Goal: Contribute content

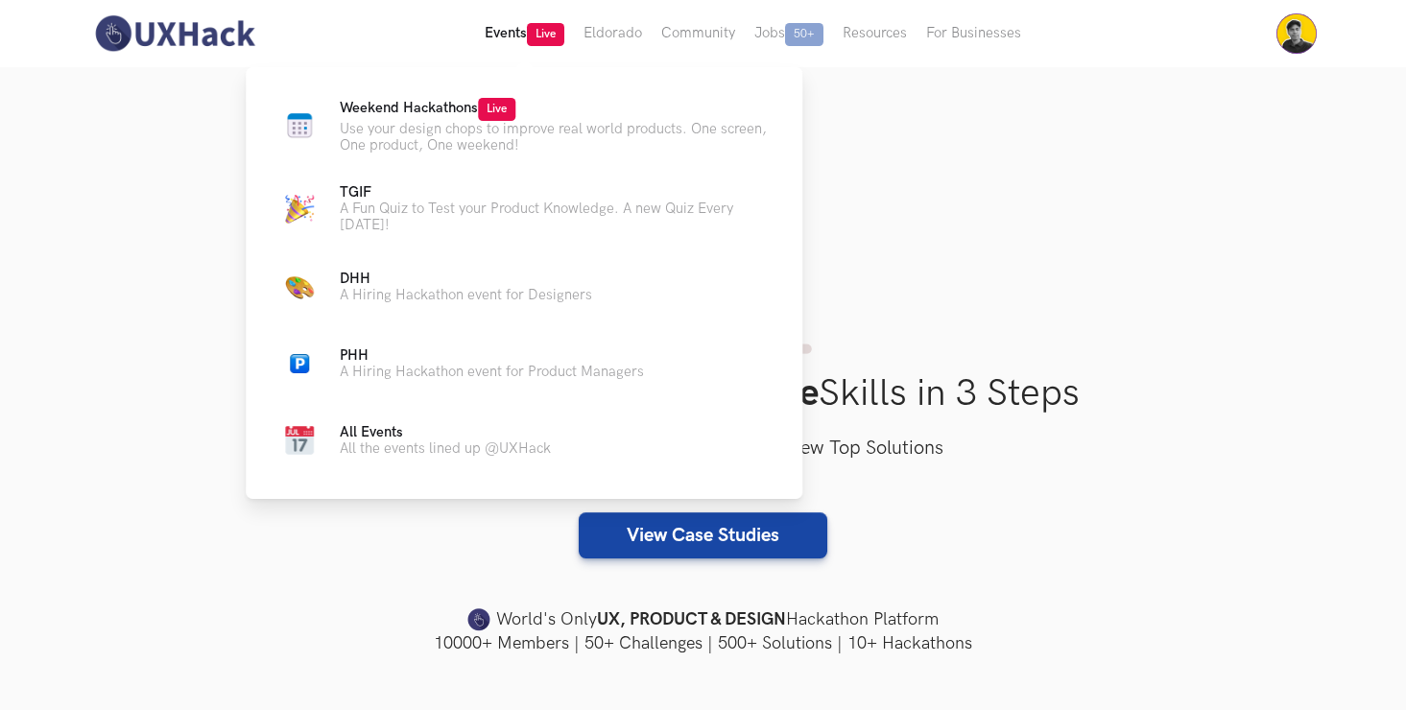
click at [542, 46] on button "Events Live" at bounding box center [524, 33] width 99 height 67
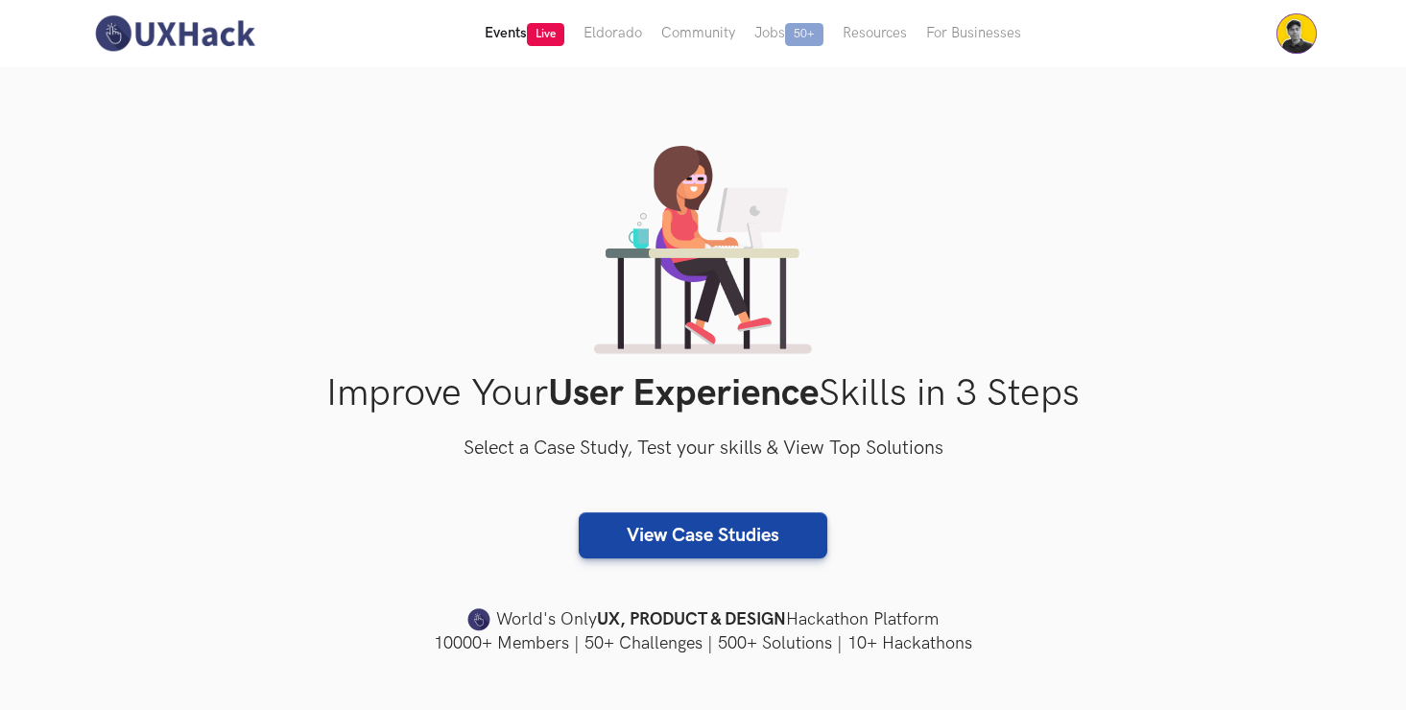
click at [542, 46] on button "Events Live" at bounding box center [524, 33] width 99 height 67
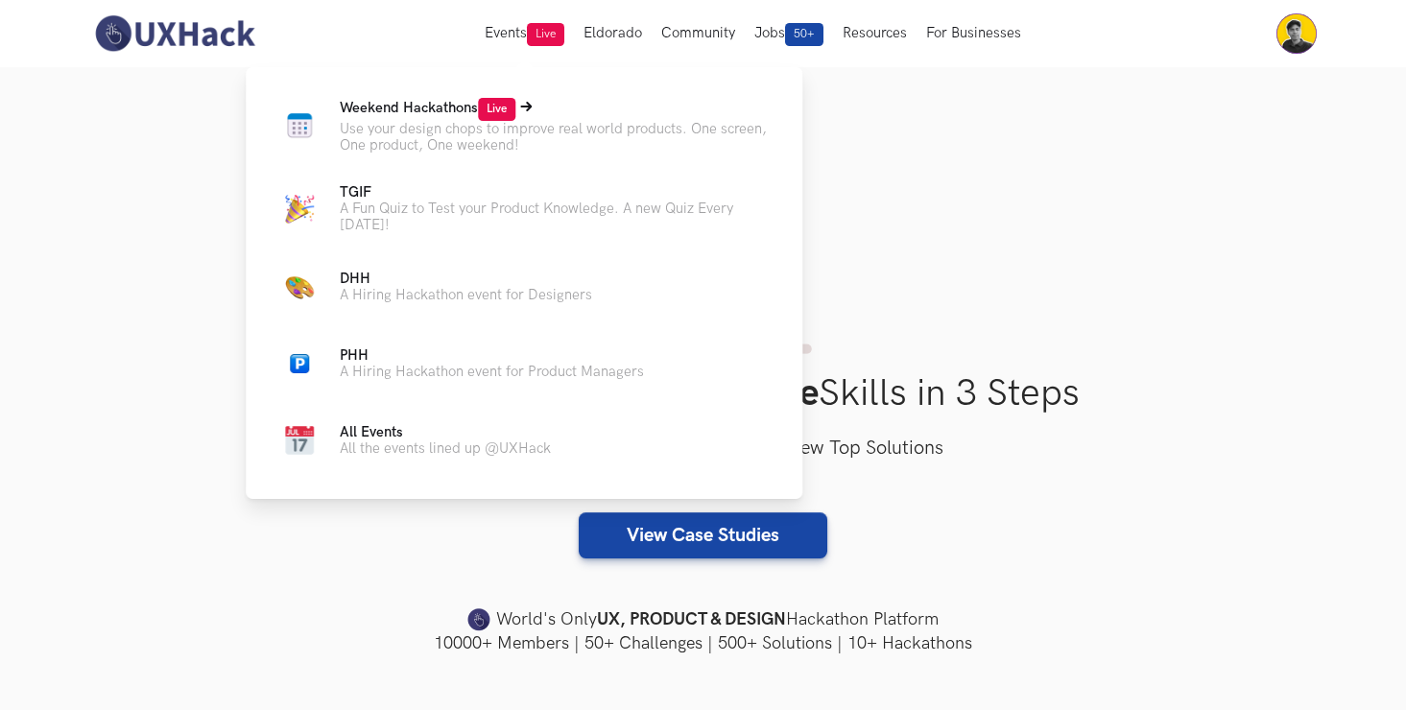
click at [476, 118] on p "Weekend Hackathons Live" at bounding box center [556, 109] width 432 height 23
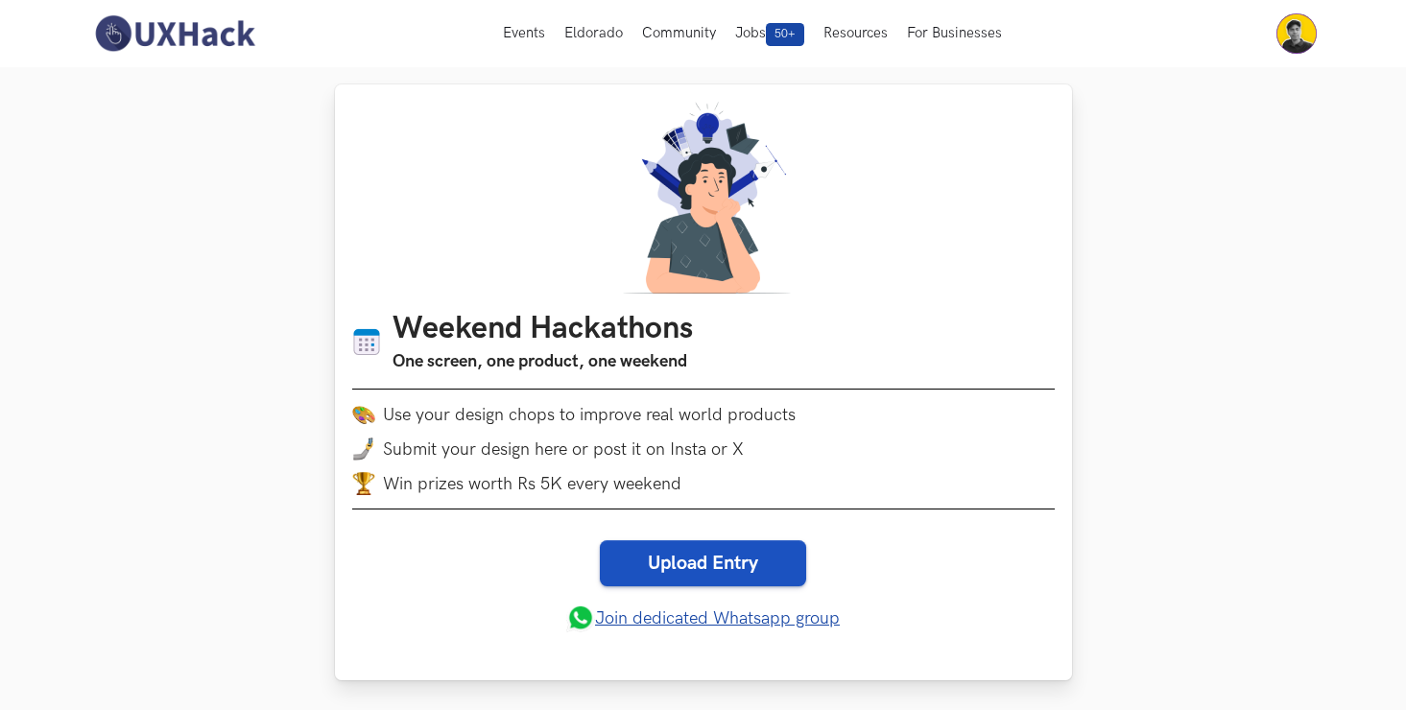
click at [684, 563] on link "Upload Entry" at bounding box center [703, 563] width 206 height 46
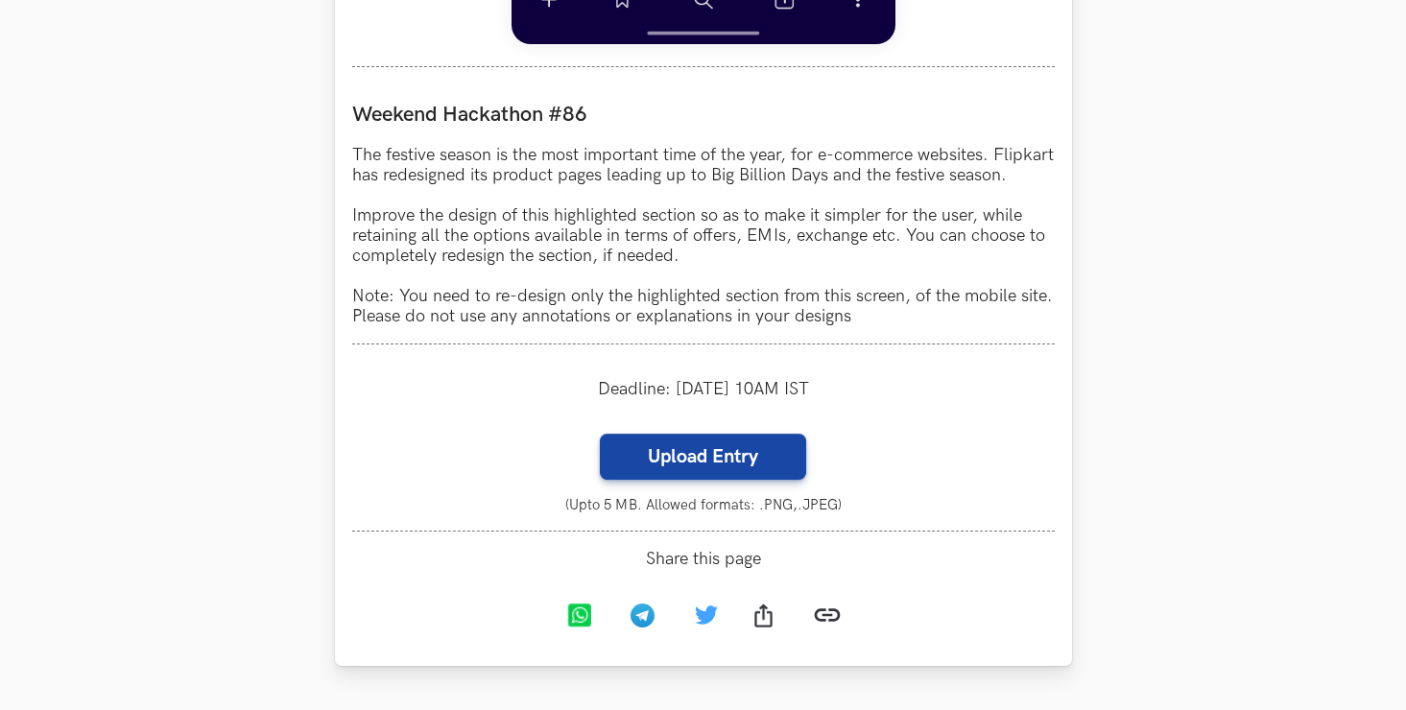
scroll to position [1730, 0]
click at [697, 479] on label "Upload Entry" at bounding box center [703, 456] width 206 height 46
click at [600, 433] on input "Upload Entry" at bounding box center [599, 432] width 1 height 1
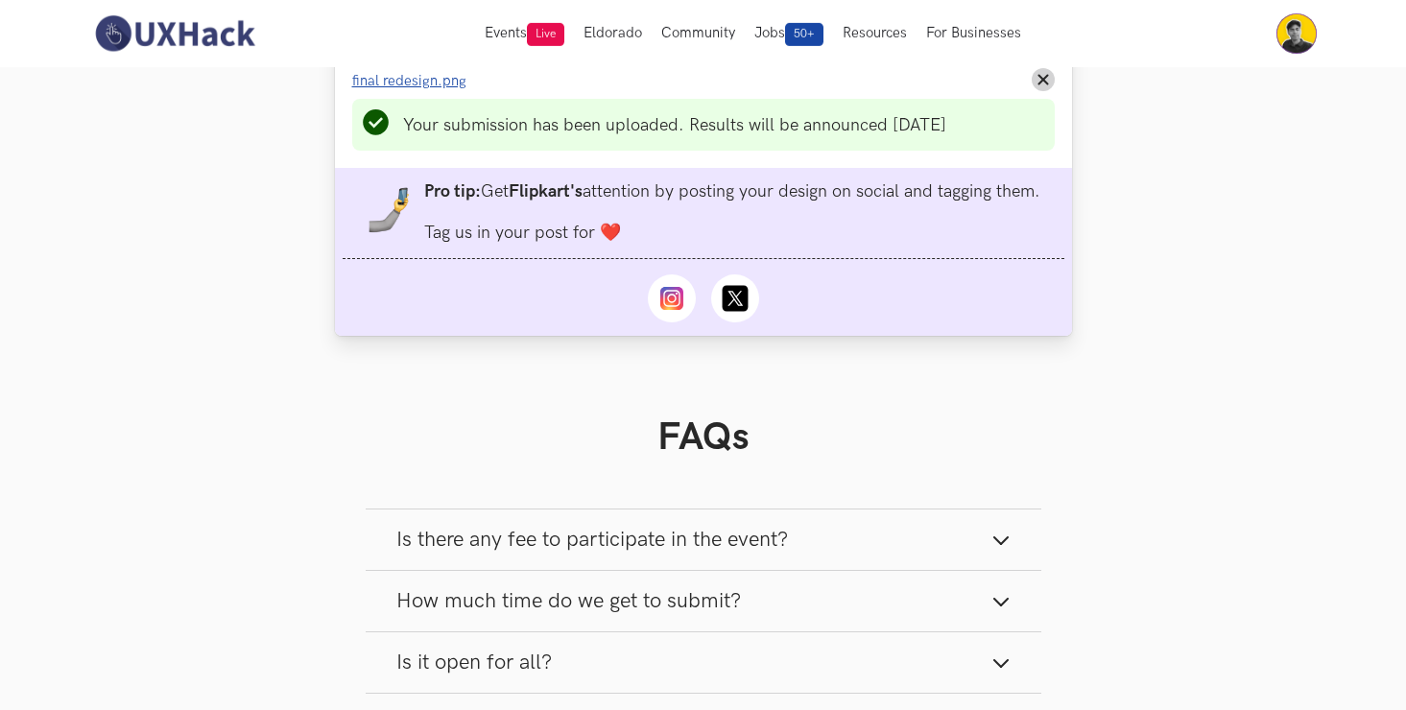
scroll to position [2034, 0]
